Goal: Information Seeking & Learning: Learn about a topic

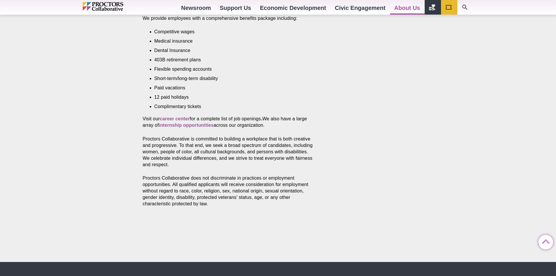
scroll to position [263, 0]
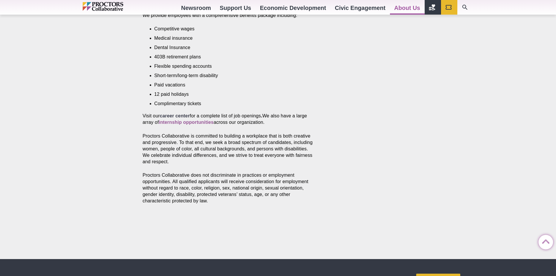
click at [181, 113] on strong "career center" at bounding box center [175, 115] width 30 height 5
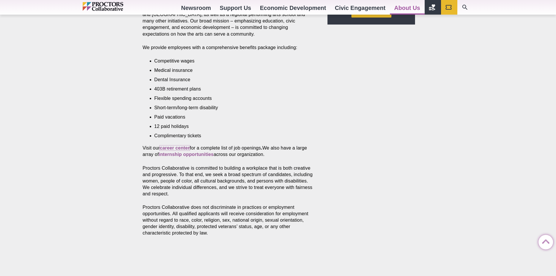
scroll to position [234, 0]
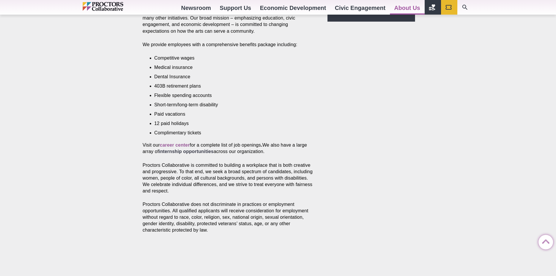
click at [204, 149] on strong "internship opportunities" at bounding box center [186, 151] width 55 height 5
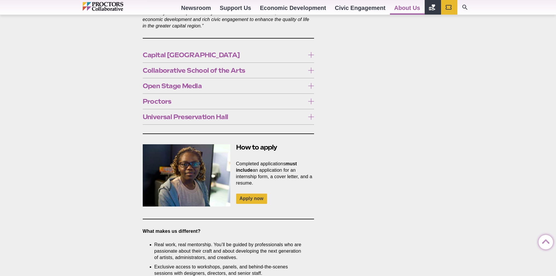
scroll to position [292, 0]
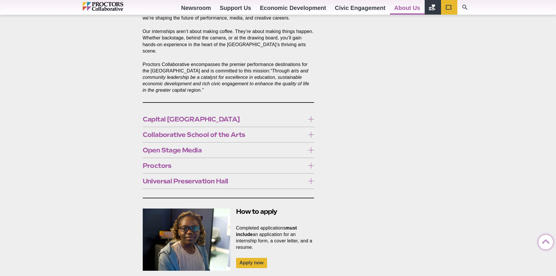
click at [260, 112] on div "Capital Repertory Theatre Capital Repertory Theatre is a proud member of the Le…" at bounding box center [229, 119] width 172 height 15
click at [262, 116] on span "Capital [GEOGRAPHIC_DATA]" at bounding box center [224, 119] width 163 height 6
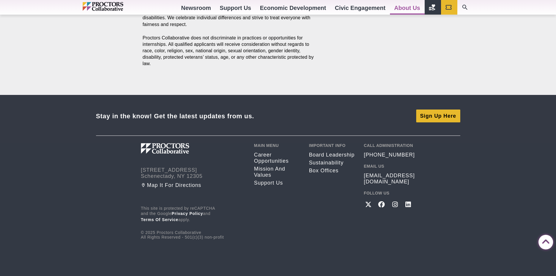
scroll to position [964, 0]
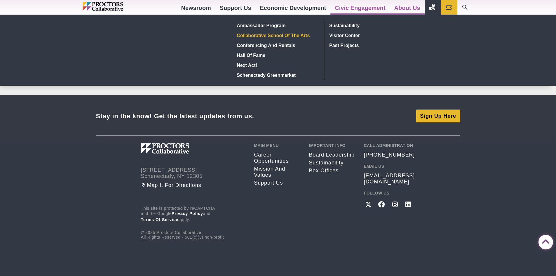
click at [276, 33] on link "Collaborative School of the Arts" at bounding box center [277, 35] width 85 height 10
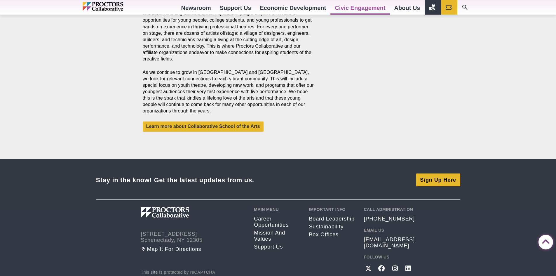
scroll to position [380, 0]
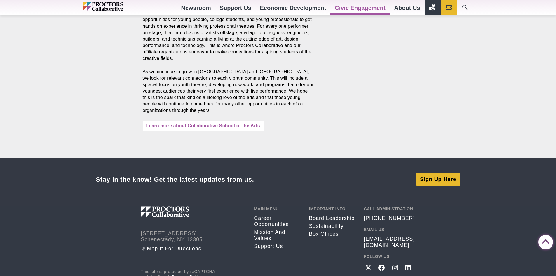
click at [240, 122] on link "Learn more about Collaborative School of the Arts" at bounding box center [203, 126] width 121 height 10
